Goal: Transaction & Acquisition: Purchase product/service

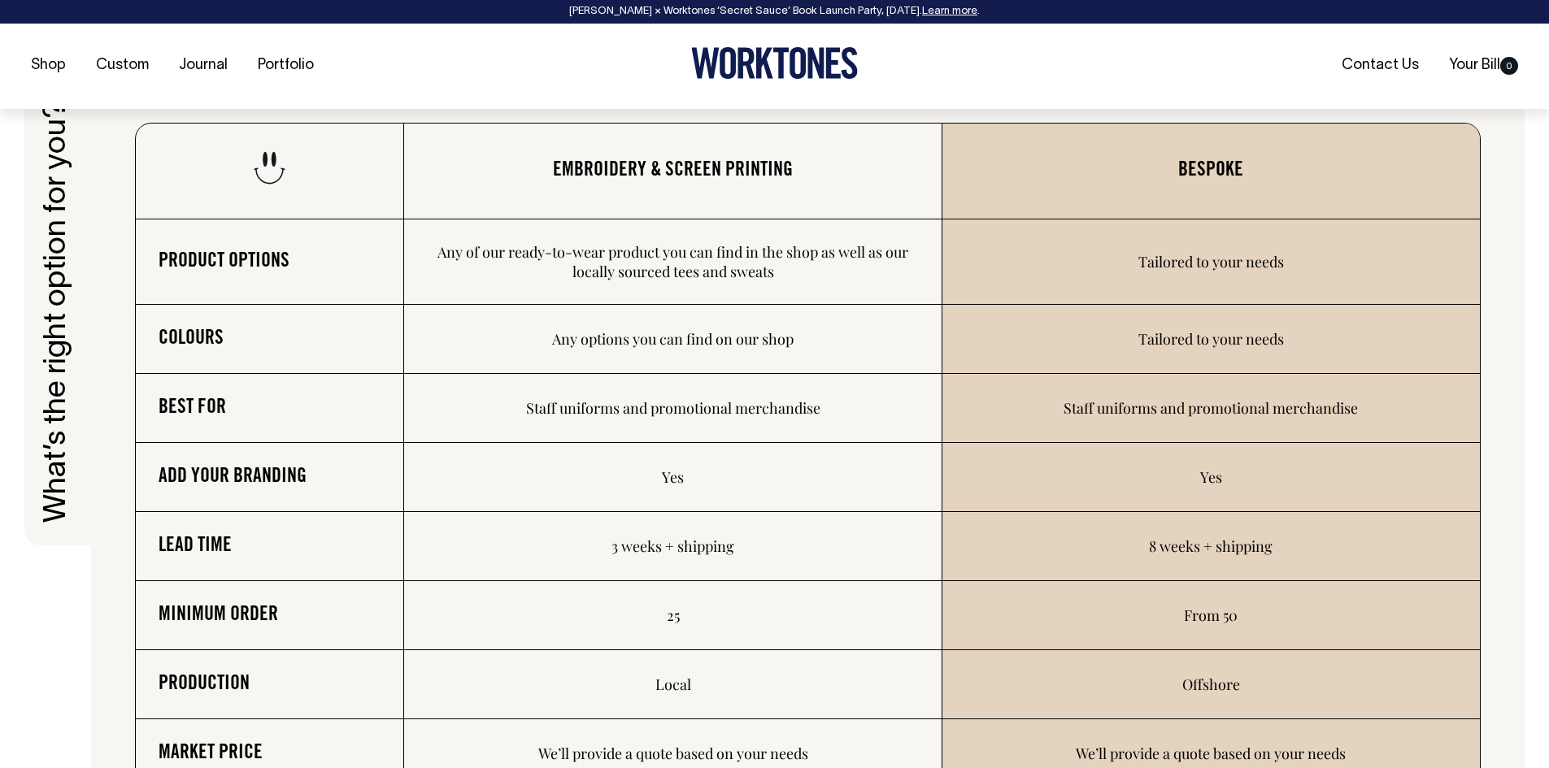
scroll to position [2602, 0]
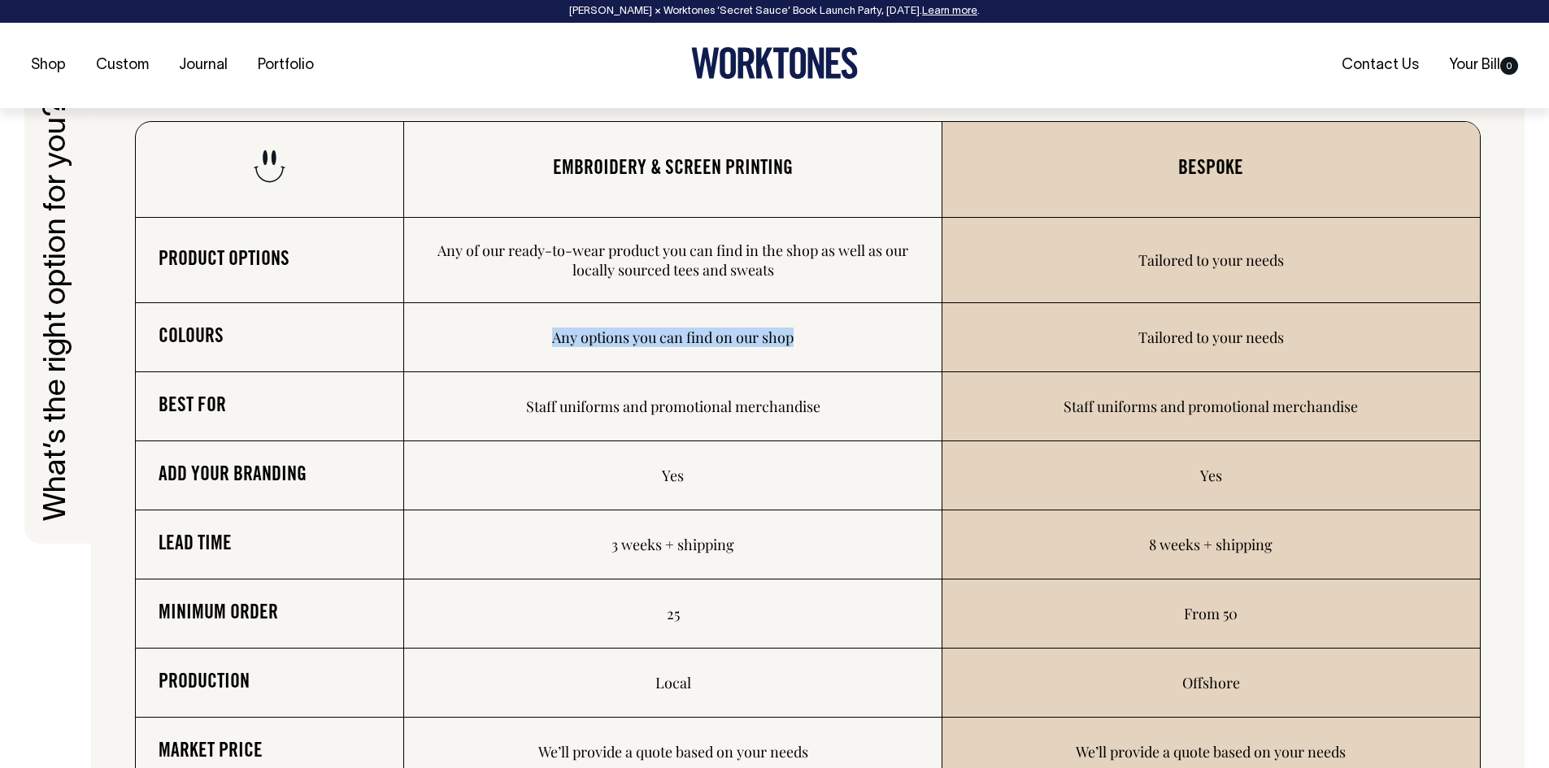
drag, startPoint x: 540, startPoint y: 325, endPoint x: 862, endPoint y: 331, distance: 322.0
click at [868, 332] on td "Any options you can find on our shop" at bounding box center [672, 337] width 537 height 69
click at [859, 332] on td "Any options you can find on our shop" at bounding box center [672, 337] width 537 height 69
drag, startPoint x: 1170, startPoint y: 340, endPoint x: 1305, endPoint y: 335, distance: 135.1
click at [1305, 337] on td "Tailored to your needs" at bounding box center [1210, 337] width 537 height 69
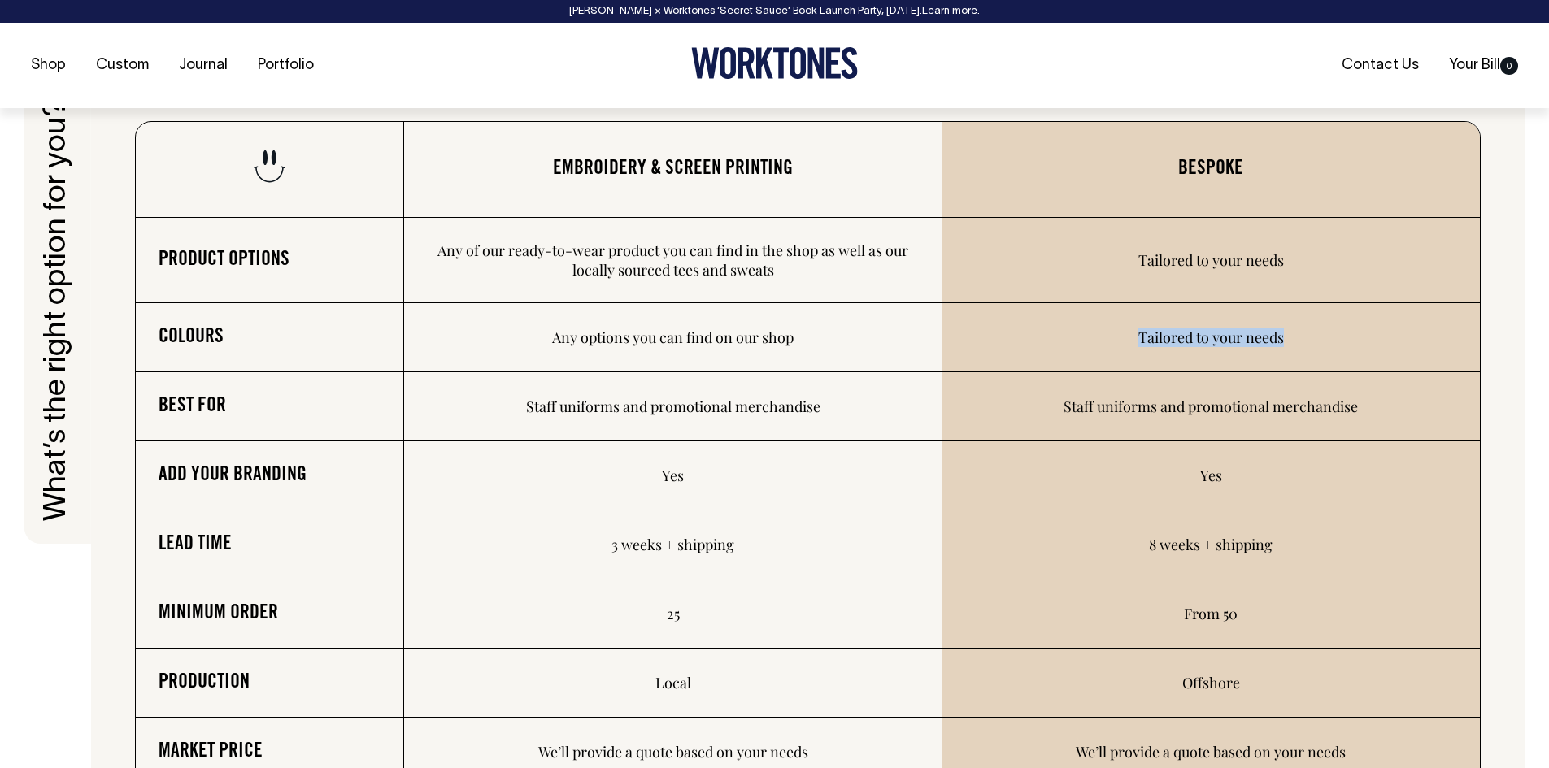
click at [1305, 335] on td "Tailored to your needs" at bounding box center [1210, 337] width 537 height 69
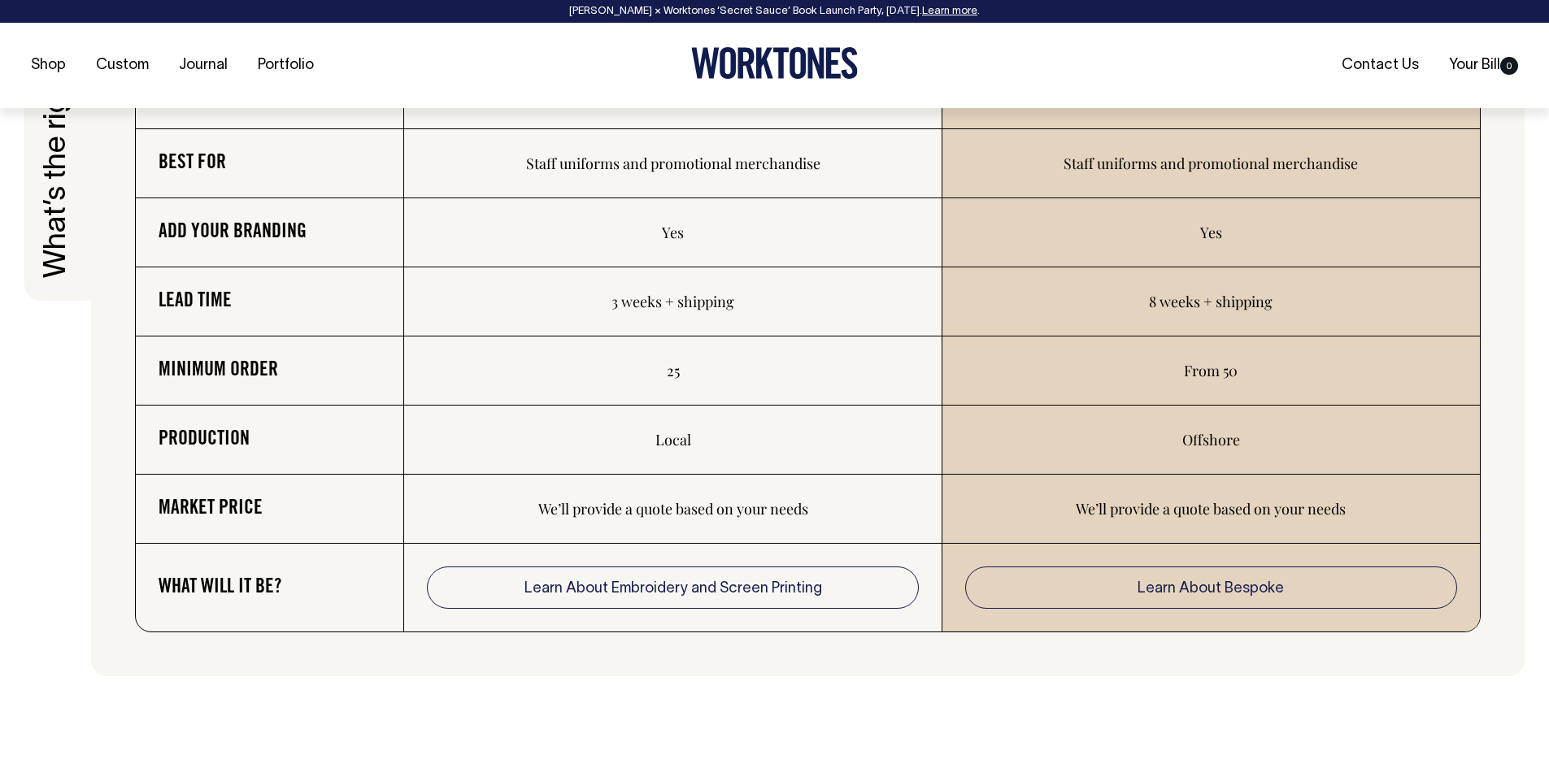
scroll to position [2846, 0]
drag, startPoint x: 649, startPoint y: 366, endPoint x: 736, endPoint y: 372, distance: 87.2
click at [734, 372] on td "25" at bounding box center [672, 370] width 537 height 69
drag, startPoint x: 1143, startPoint y: 375, endPoint x: 1266, endPoint y: 372, distance: 122.8
click at [1266, 372] on td "From 50" at bounding box center [1210, 370] width 537 height 69
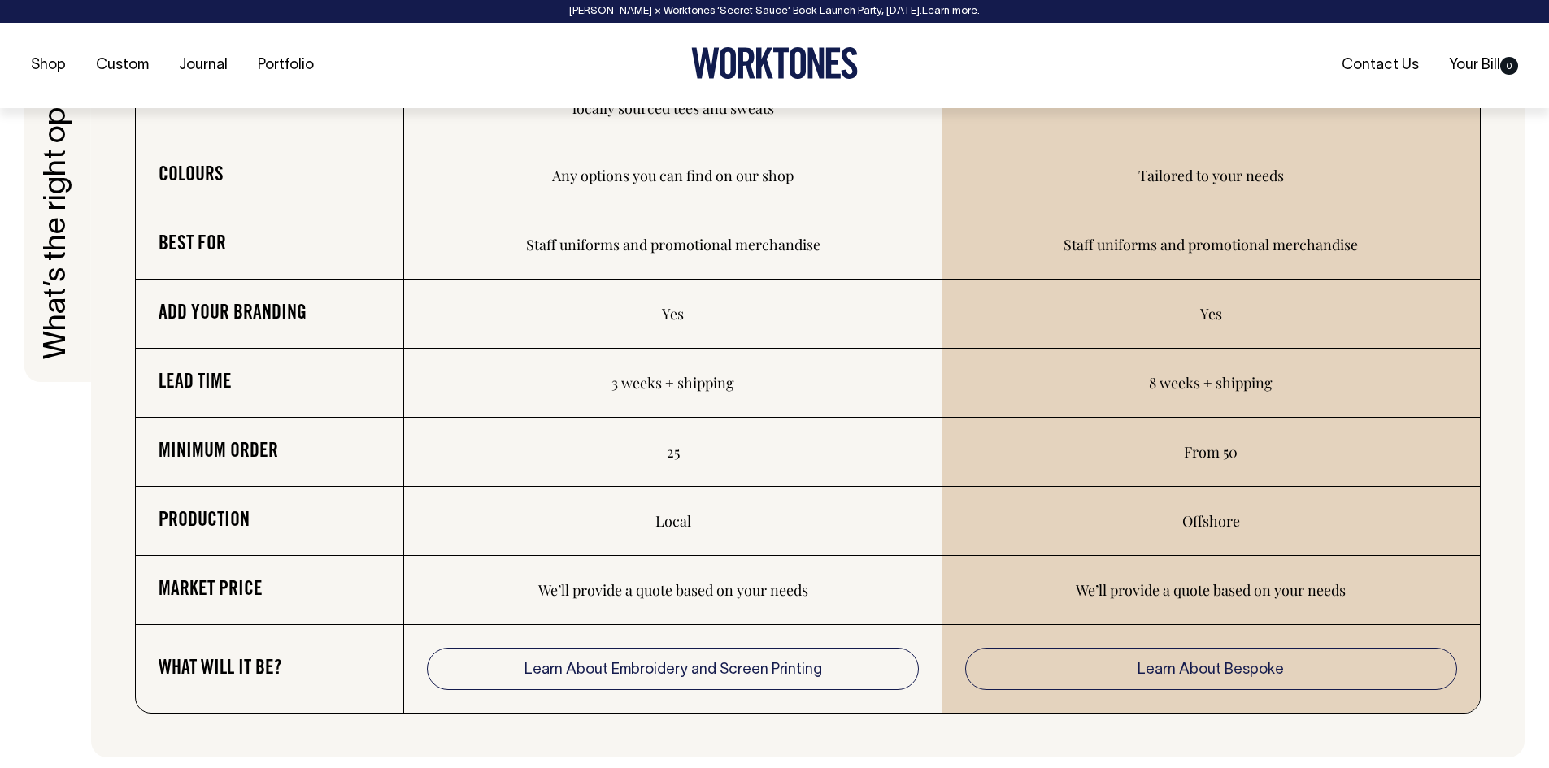
click at [671, 454] on td "25" at bounding box center [672, 452] width 537 height 69
drag, startPoint x: 671, startPoint y: 457, endPoint x: 695, endPoint y: 458, distance: 24.4
click at [695, 458] on td "25" at bounding box center [672, 451] width 537 height 69
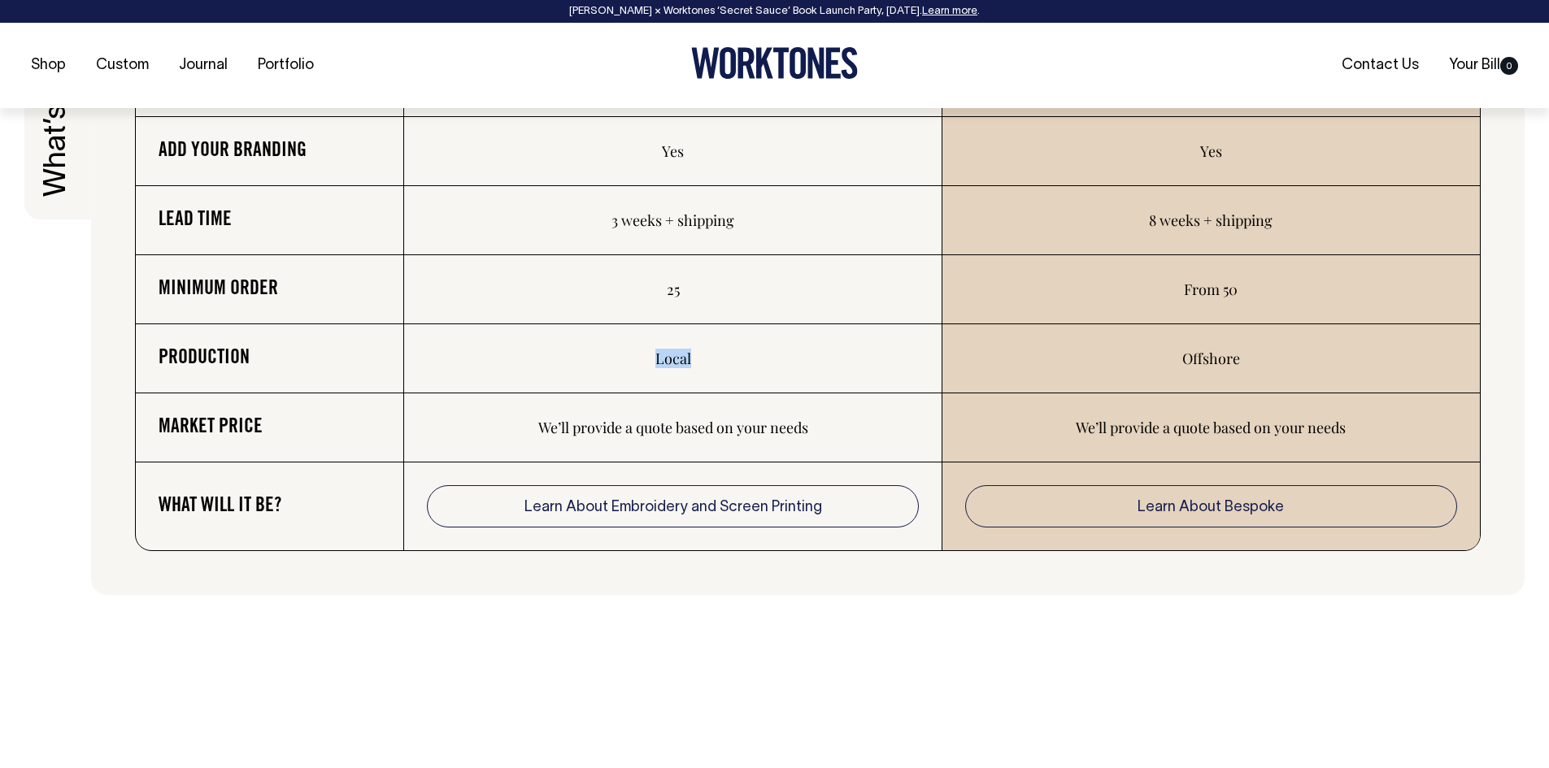
scroll to position [2927, 0]
drag, startPoint x: 652, startPoint y: 359, endPoint x: 694, endPoint y: 358, distance: 42.3
click at [698, 358] on td "Local" at bounding box center [672, 358] width 537 height 69
click at [608, 421] on td "We’ll provide a quote based on your needs" at bounding box center [672, 427] width 537 height 69
drag, startPoint x: 602, startPoint y: 435, endPoint x: 766, endPoint y: 449, distance: 164.8
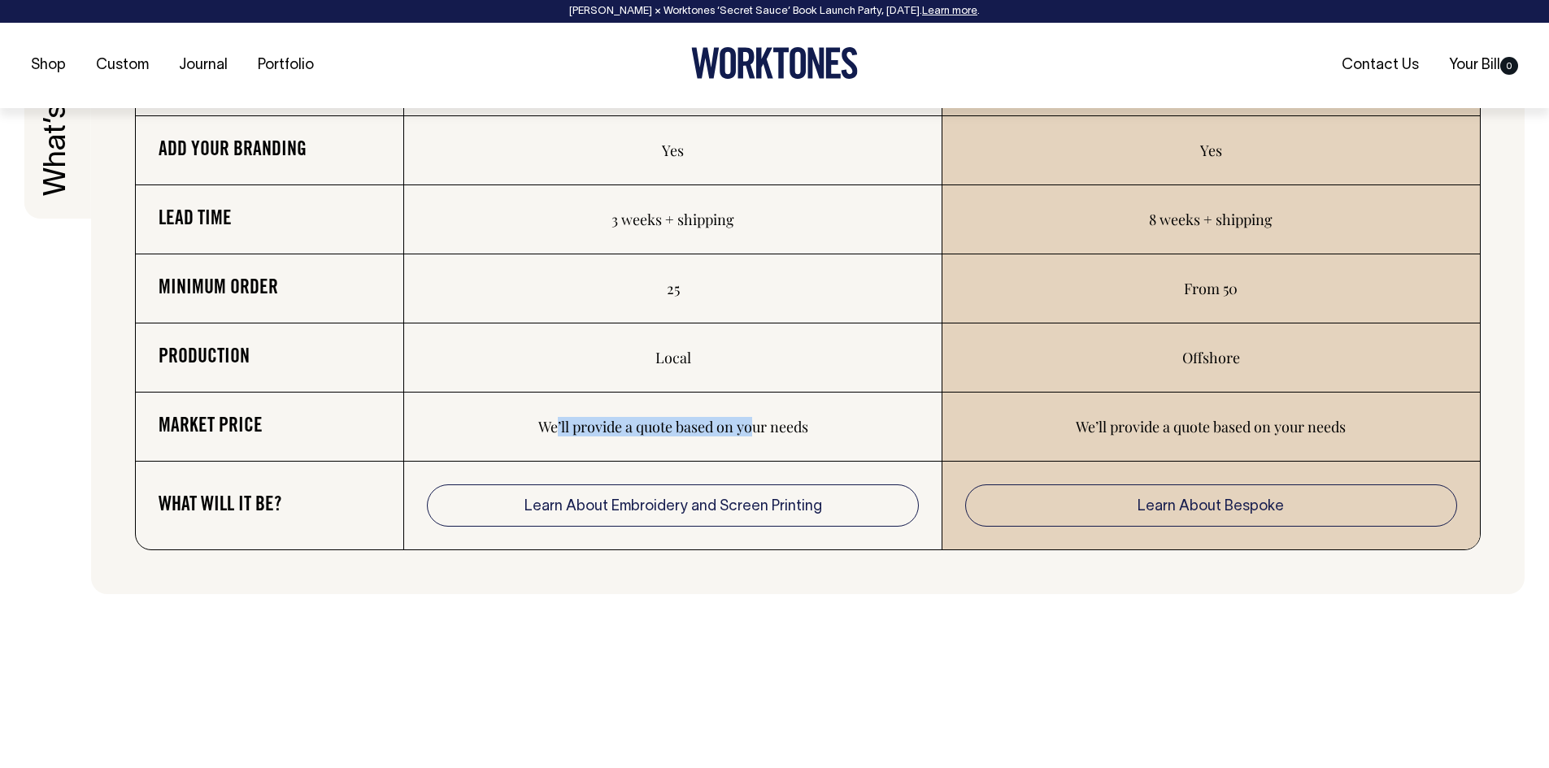
click at [766, 449] on td "We’ll provide a quote based on your needs" at bounding box center [672, 427] width 537 height 69
click at [765, 450] on td "We’ll provide a quote based on your needs" at bounding box center [672, 427] width 537 height 69
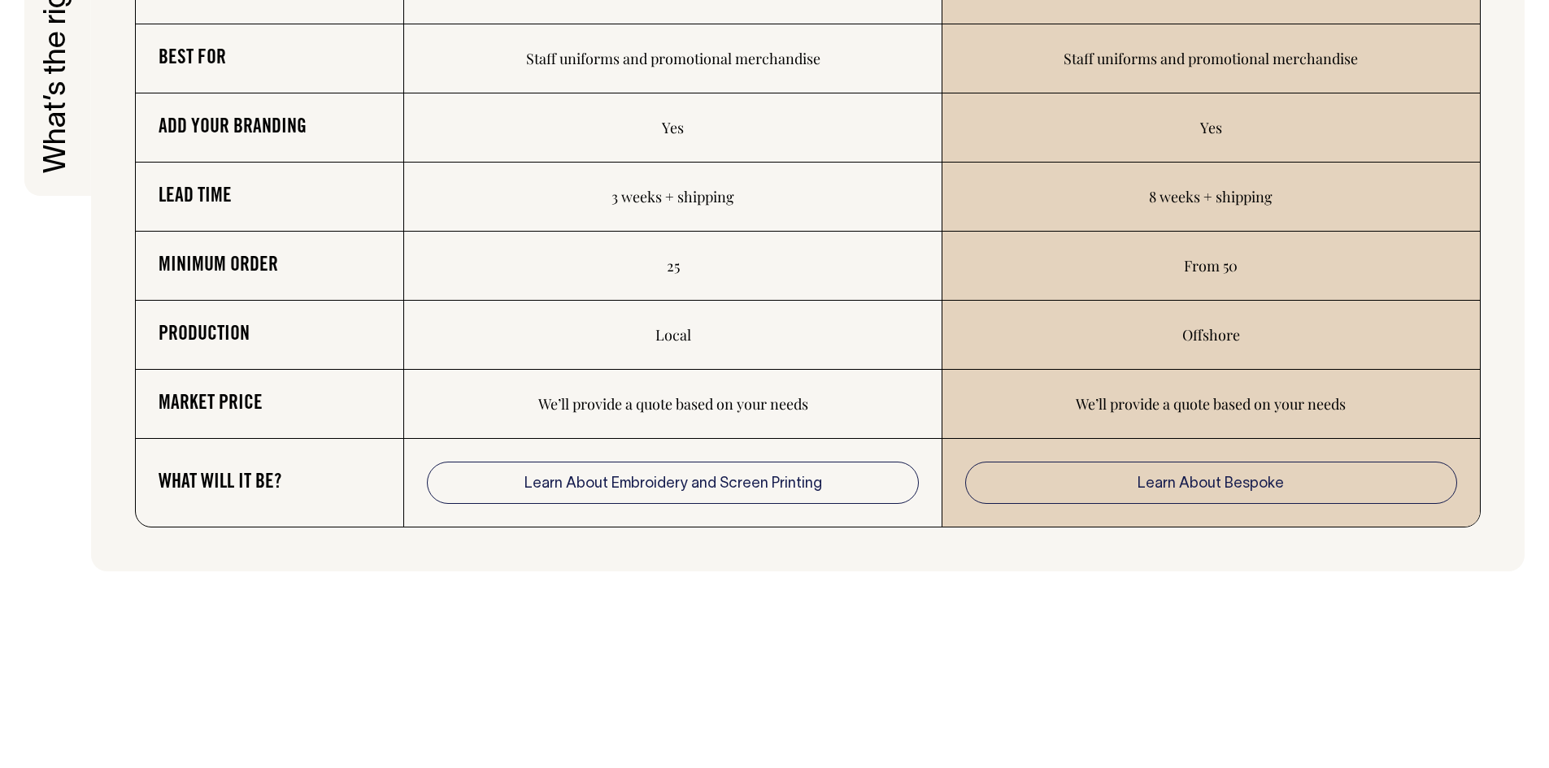
click at [741, 441] on tbody "Product options Any of our ready-to-wear product you can find in the shop as we…" at bounding box center [808, 198] width 1344 height 657
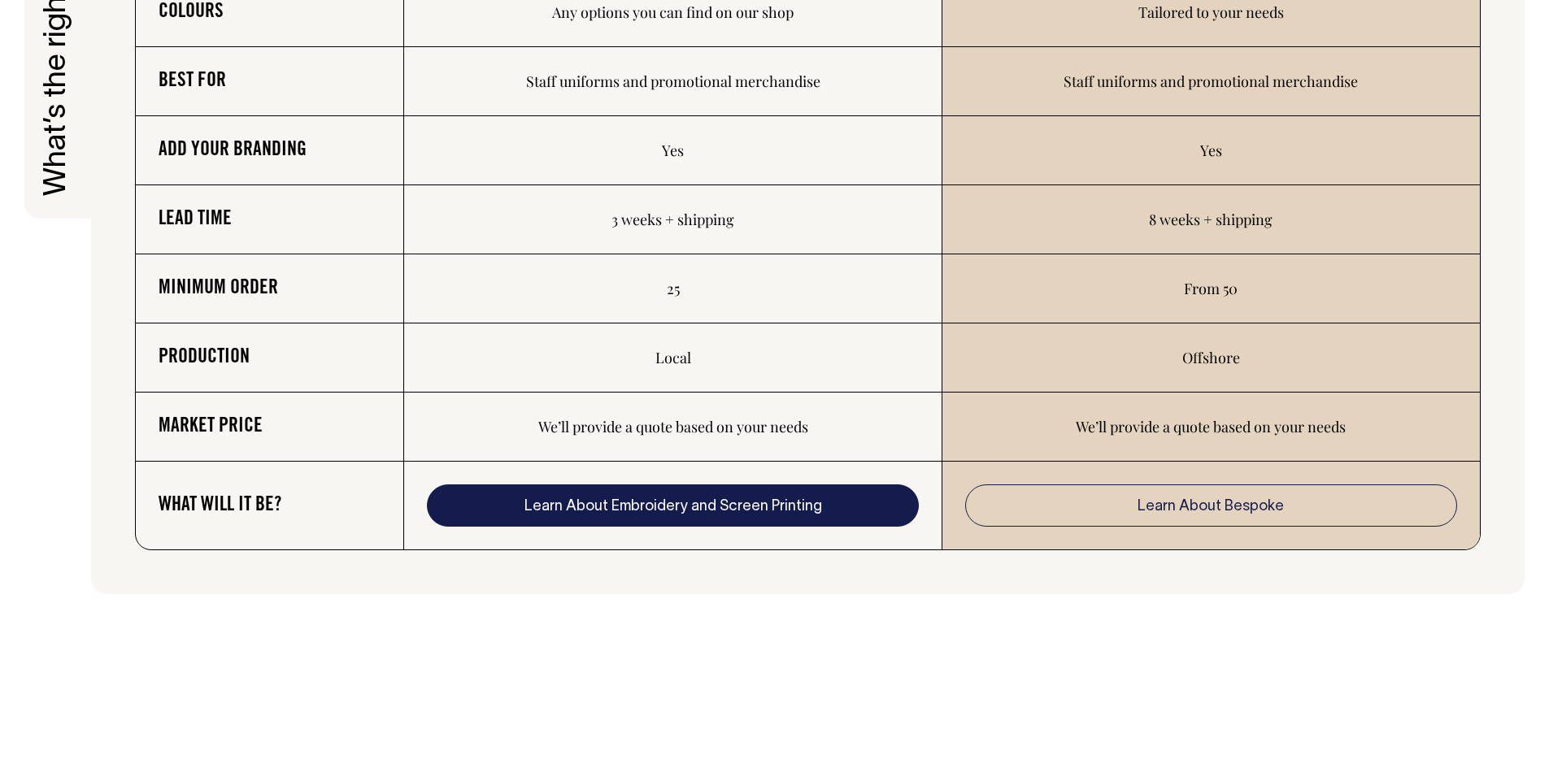
click at [711, 507] on link "Learn About Embroidery and Screen Printing" at bounding box center [672, 506] width 491 height 42
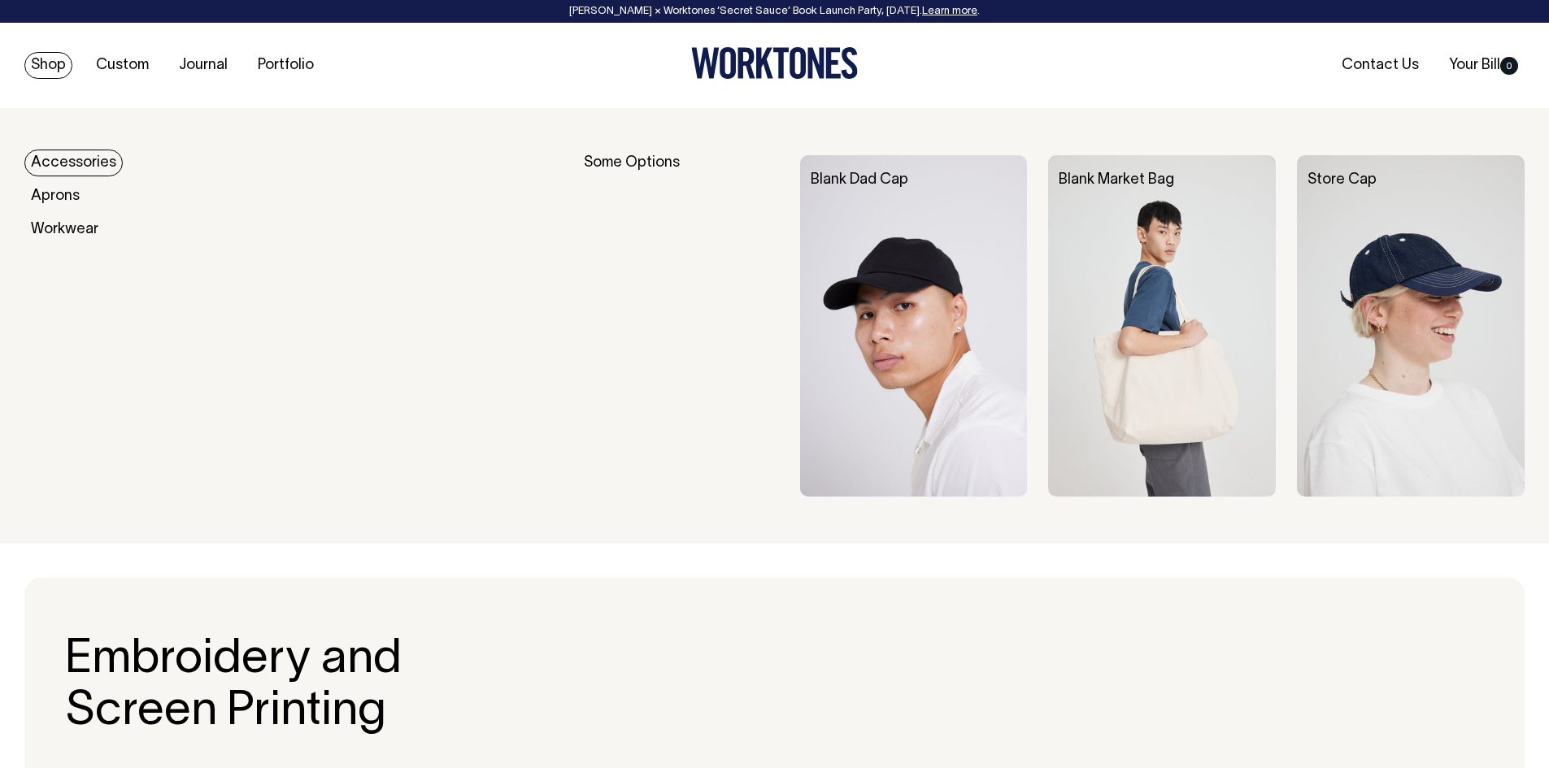
click at [54, 65] on link "Shop" at bounding box center [48, 65] width 48 height 27
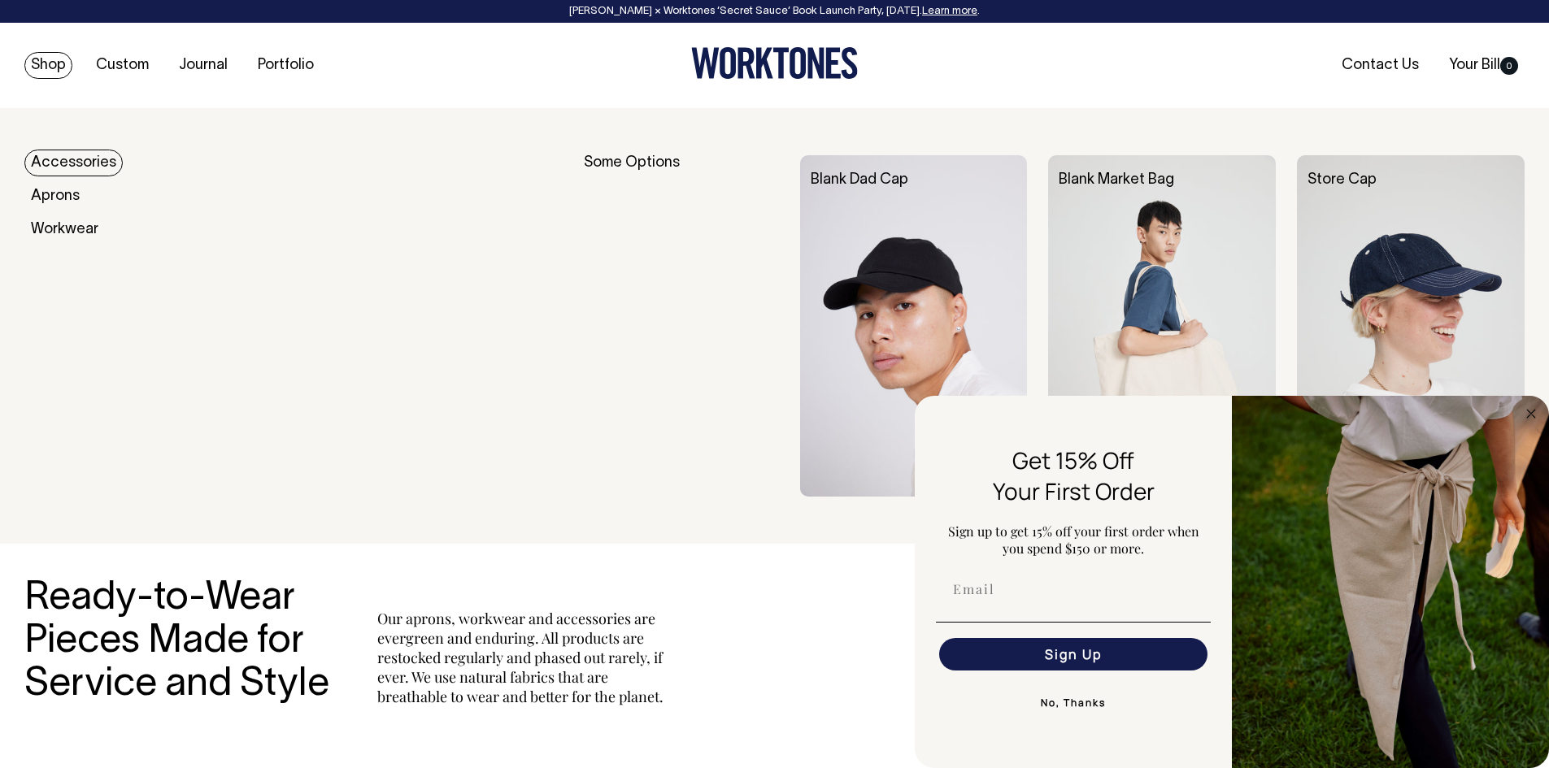
click at [80, 160] on link "Accessories" at bounding box center [73, 163] width 98 height 27
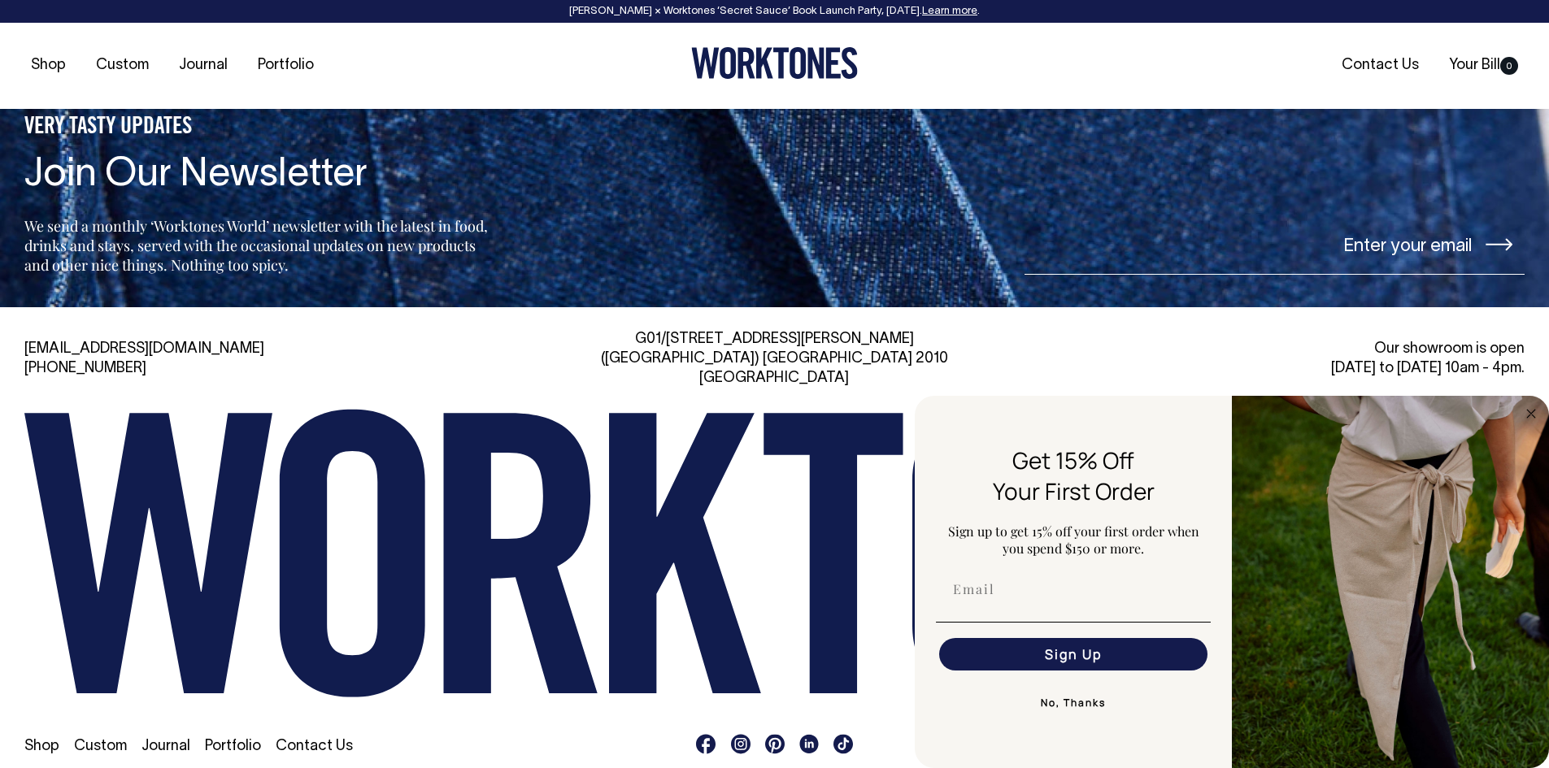
scroll to position [2562, 0]
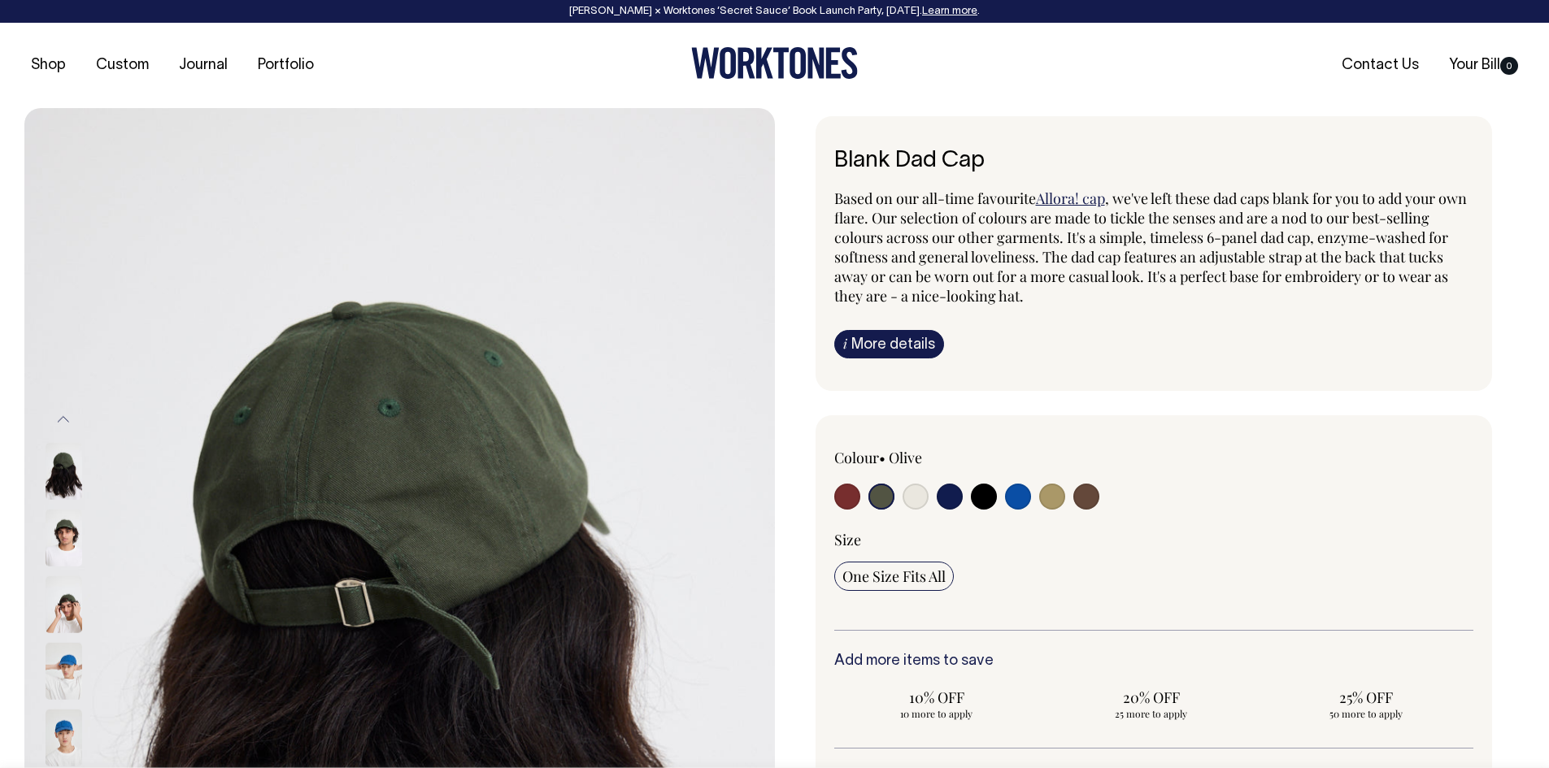
click at [885, 490] on input "radio" at bounding box center [881, 497] width 26 height 26
click at [841, 497] on input "radio" at bounding box center [847, 497] width 26 height 26
radio input "true"
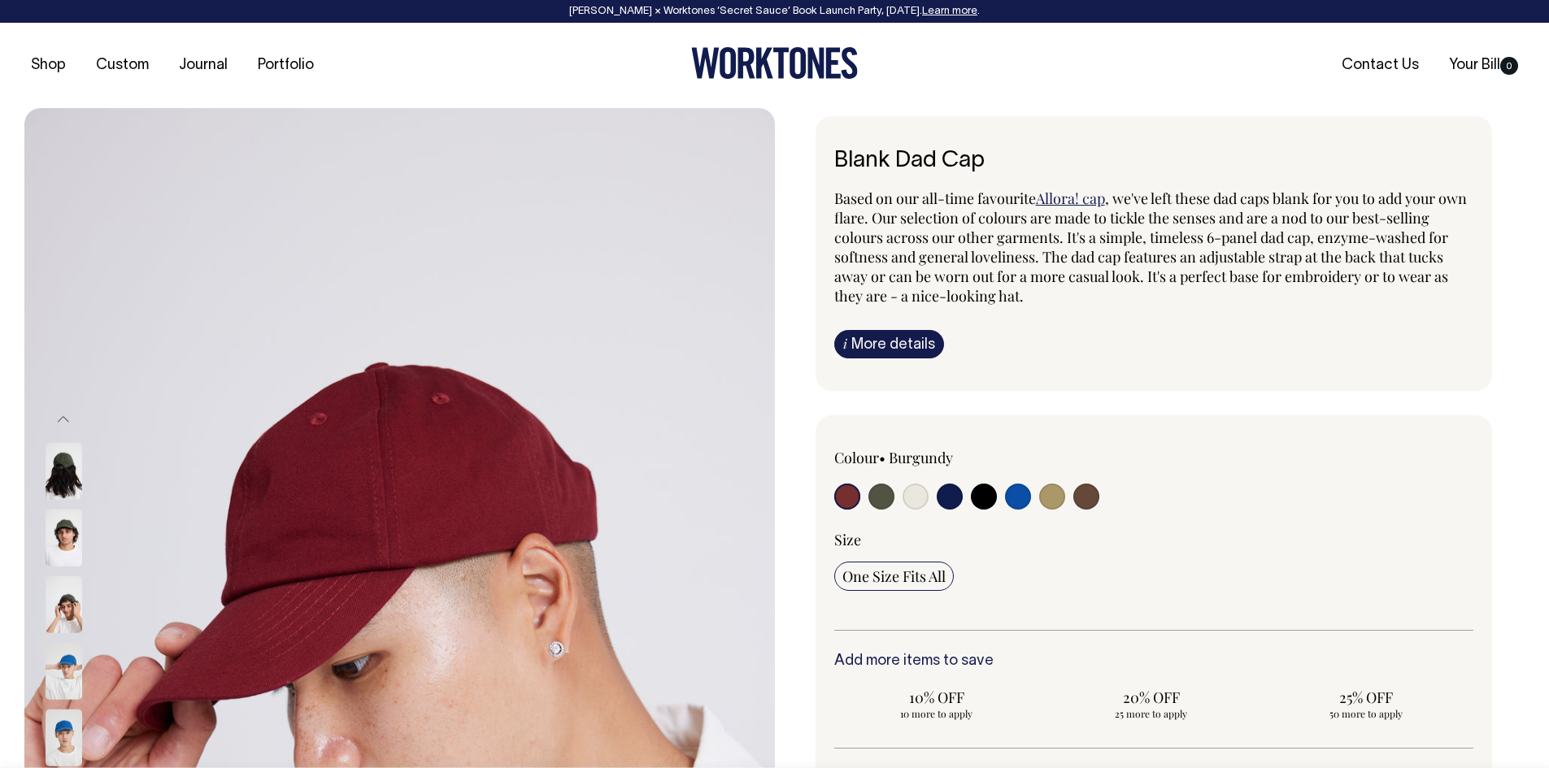
radio input "true"
